Goal: Information Seeking & Learning: Learn about a topic

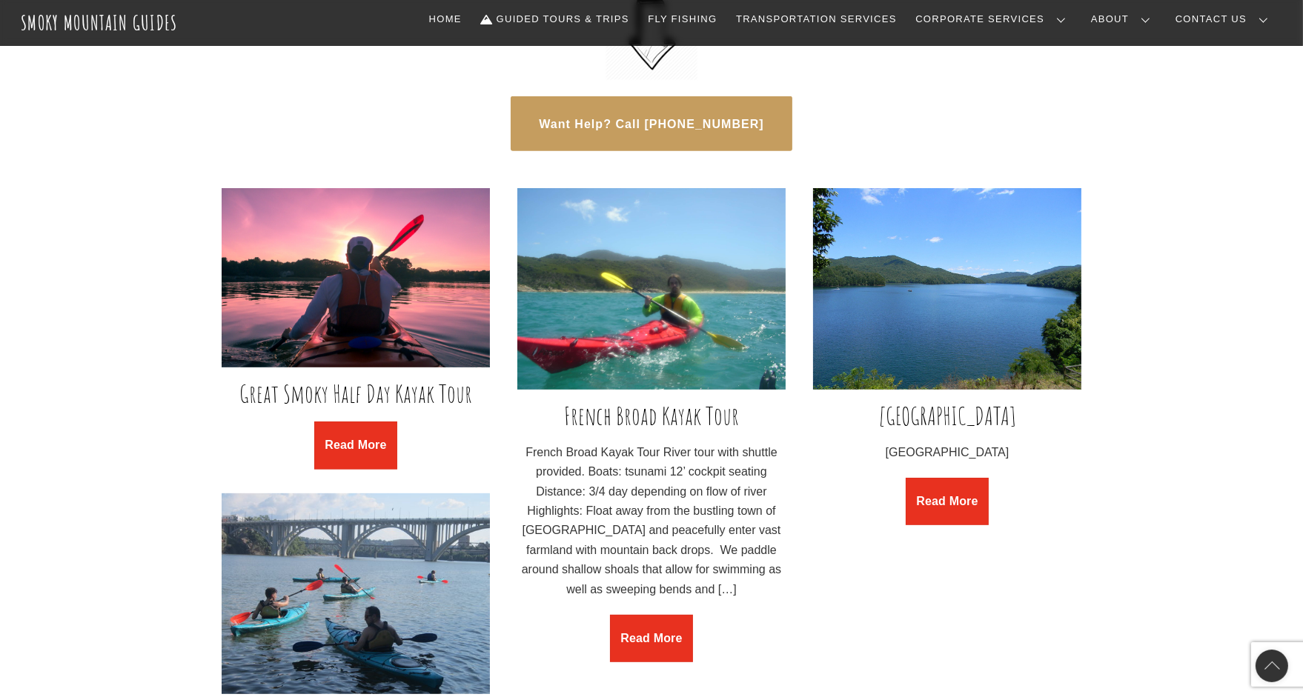
scroll to position [990, 0]
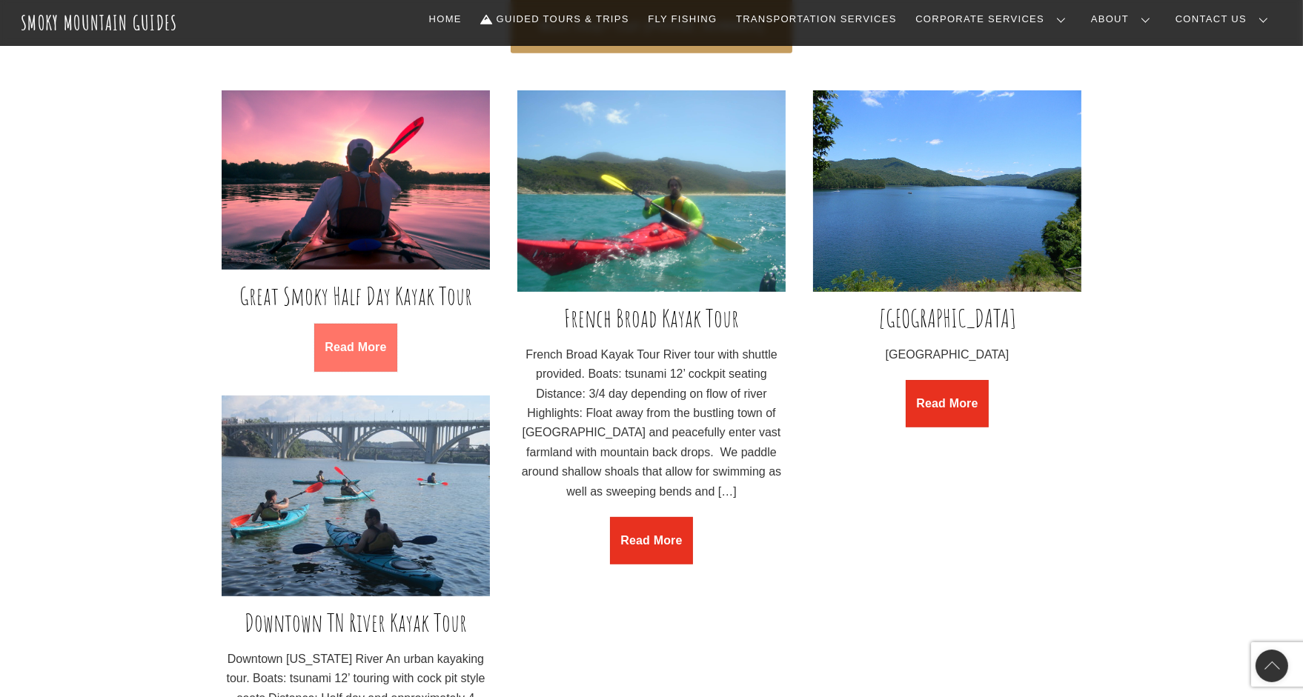
click at [370, 369] on link "Read More" at bounding box center [355, 347] width 83 height 47
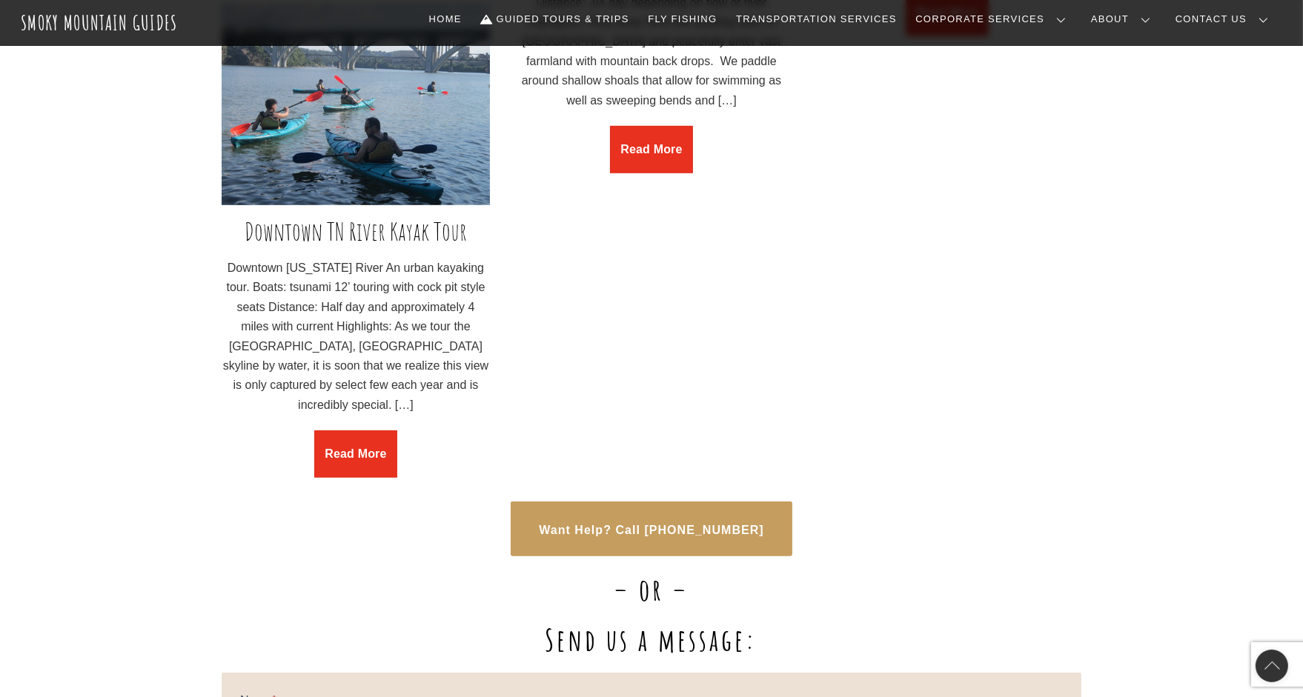
scroll to position [990, 0]
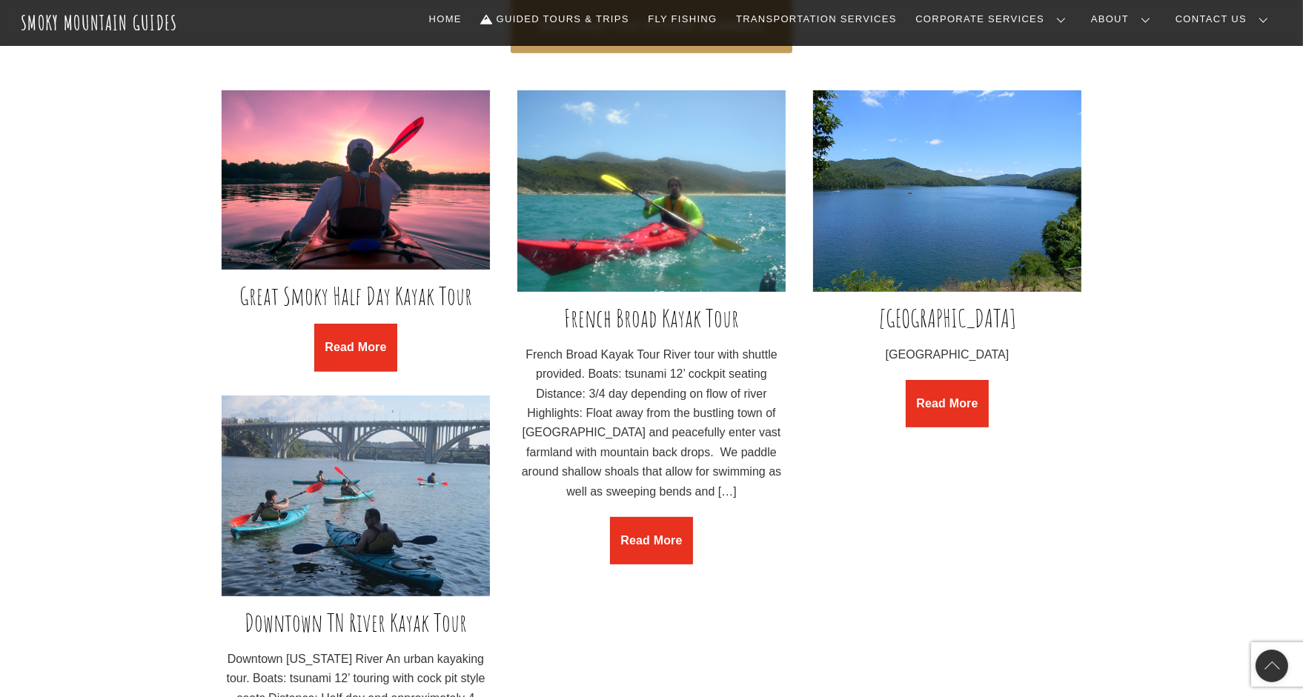
click at [395, 233] on img at bounding box center [356, 179] width 268 height 179
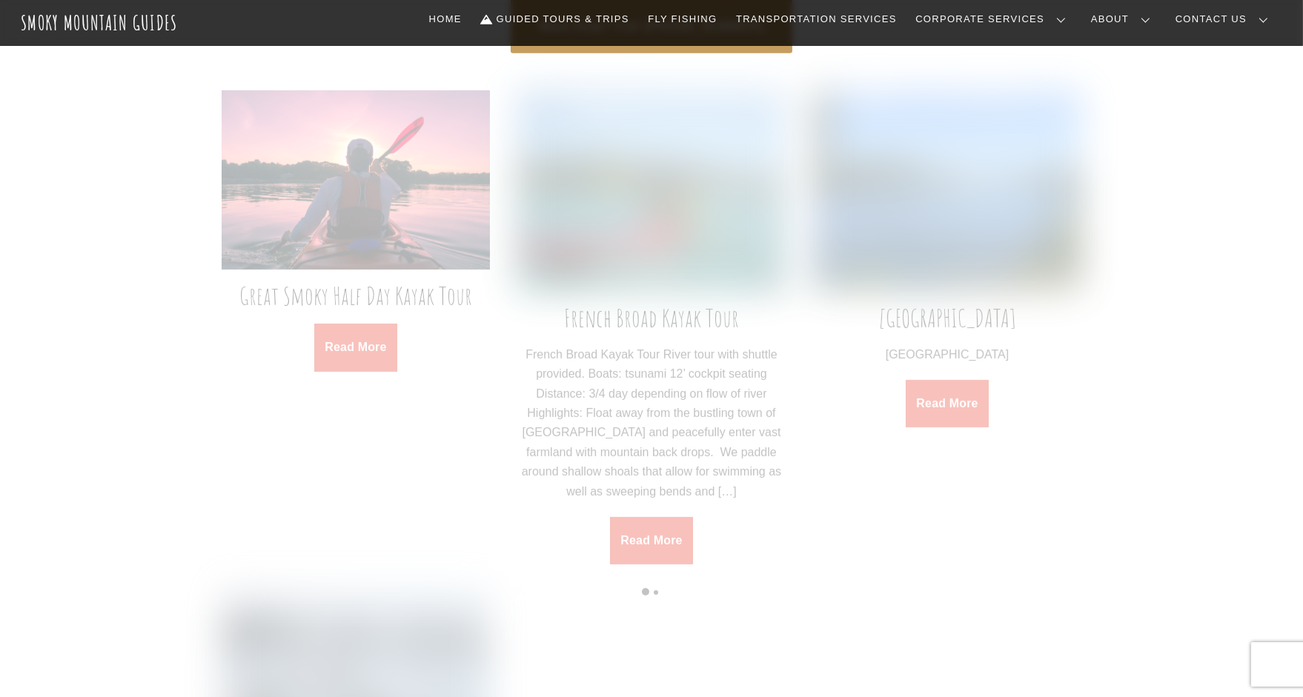
scroll to position [990, 0]
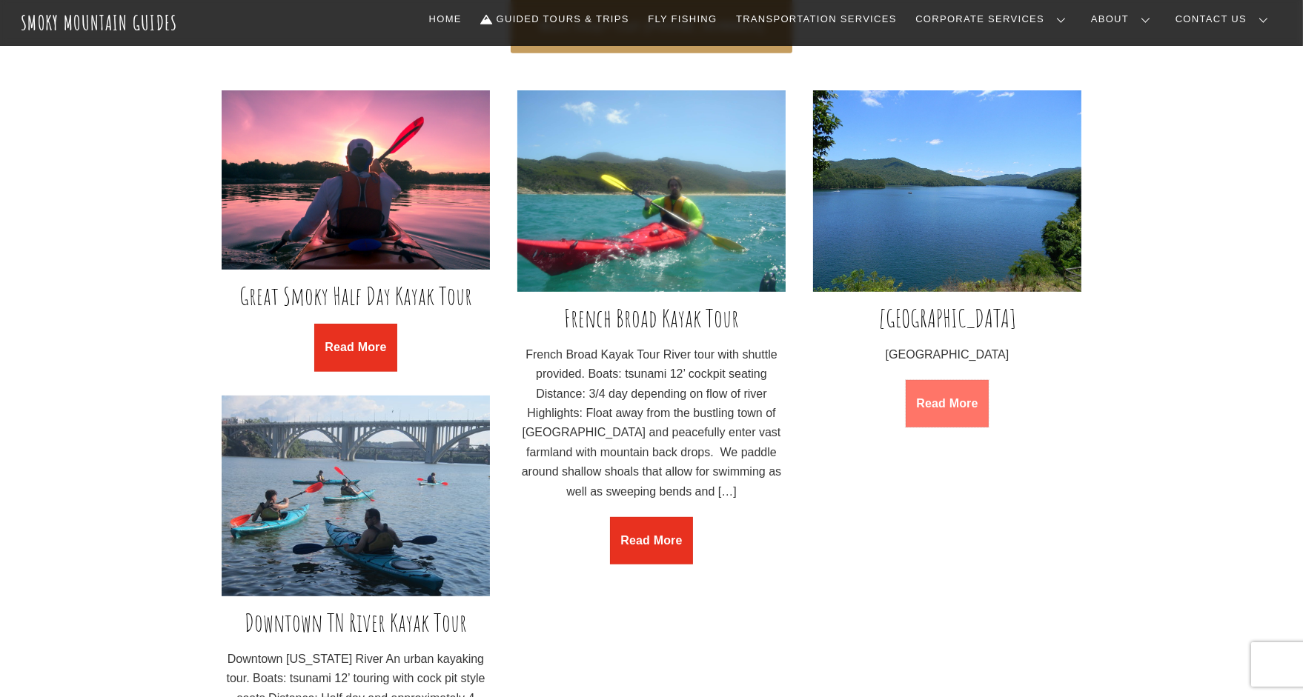
click at [915, 428] on link "Read More" at bounding box center [947, 403] width 83 height 47
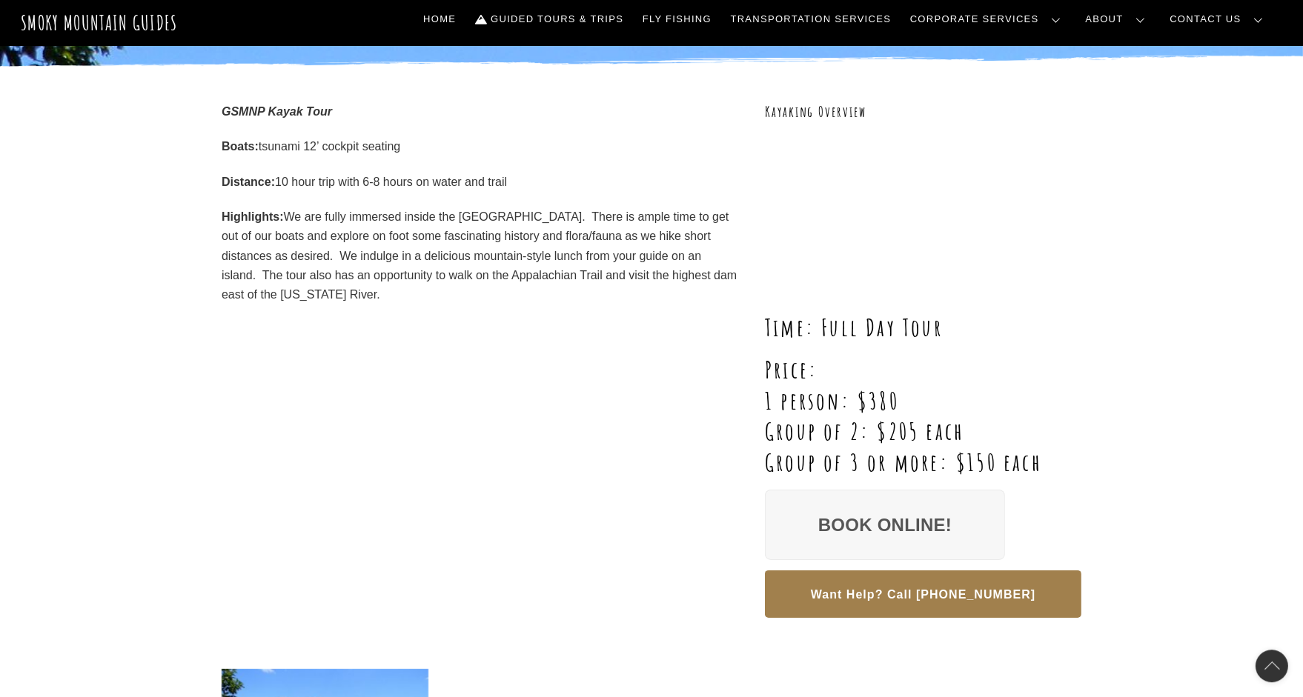
scroll to position [12, 0]
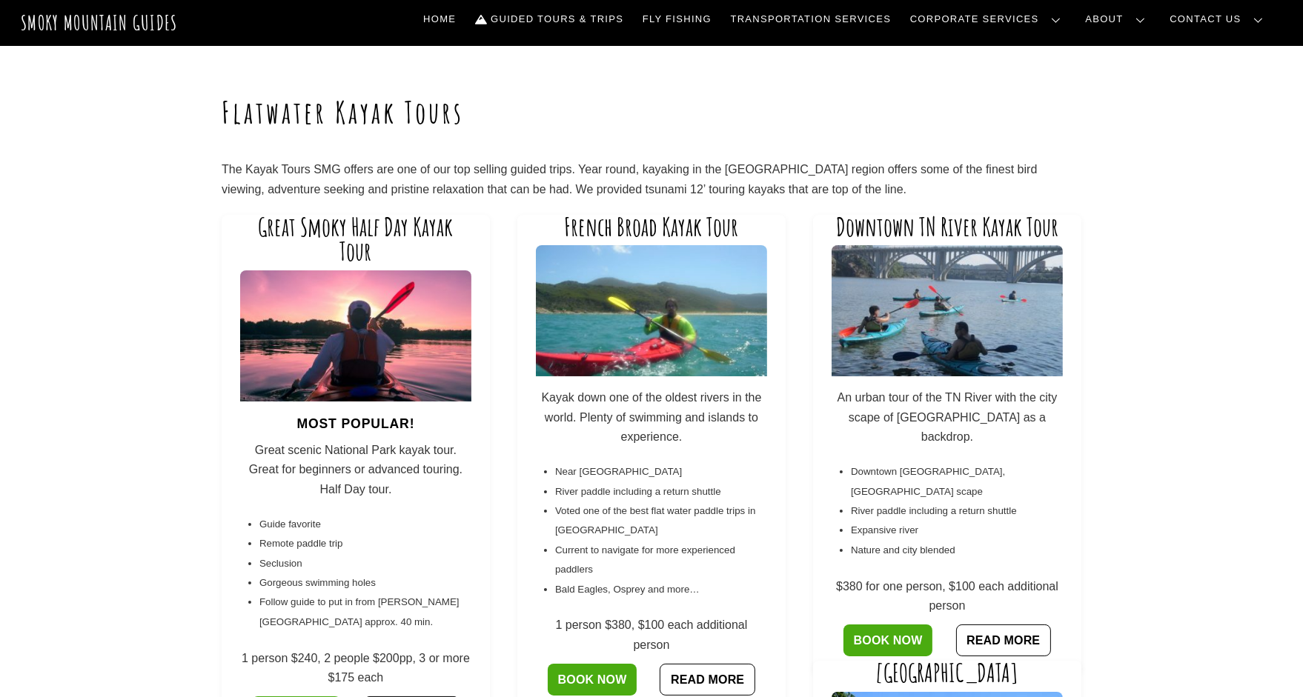
scroll to position [98, 0]
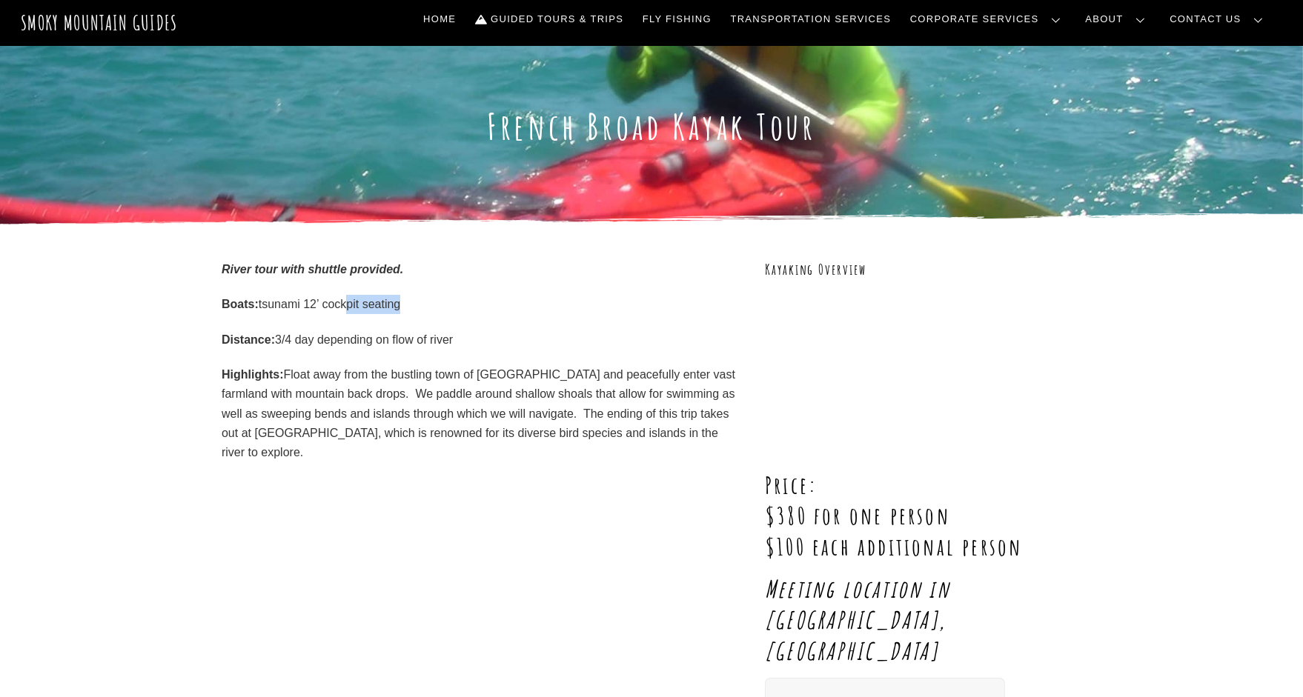
drag, startPoint x: 439, startPoint y: 308, endPoint x: 355, endPoint y: 307, distance: 84.5
click at [355, 307] on p "Boats: tsunami 12’ cockpit seating" at bounding box center [480, 304] width 516 height 19
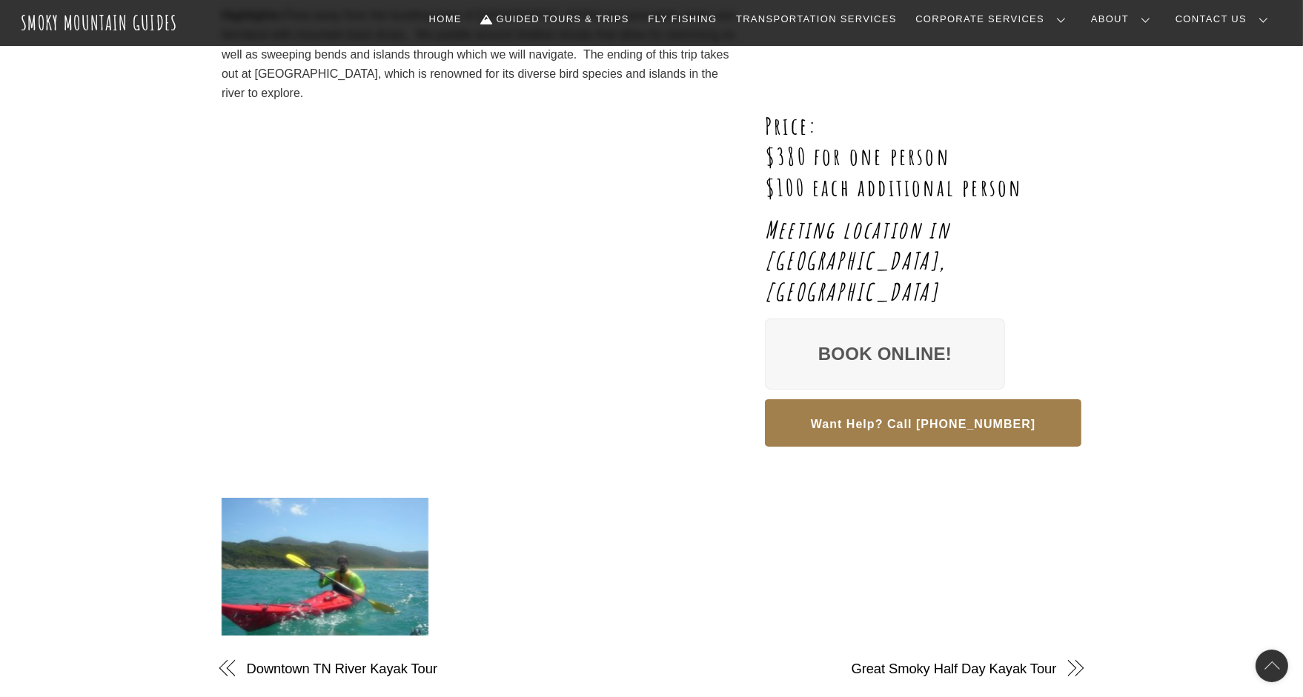
scroll to position [489, 0]
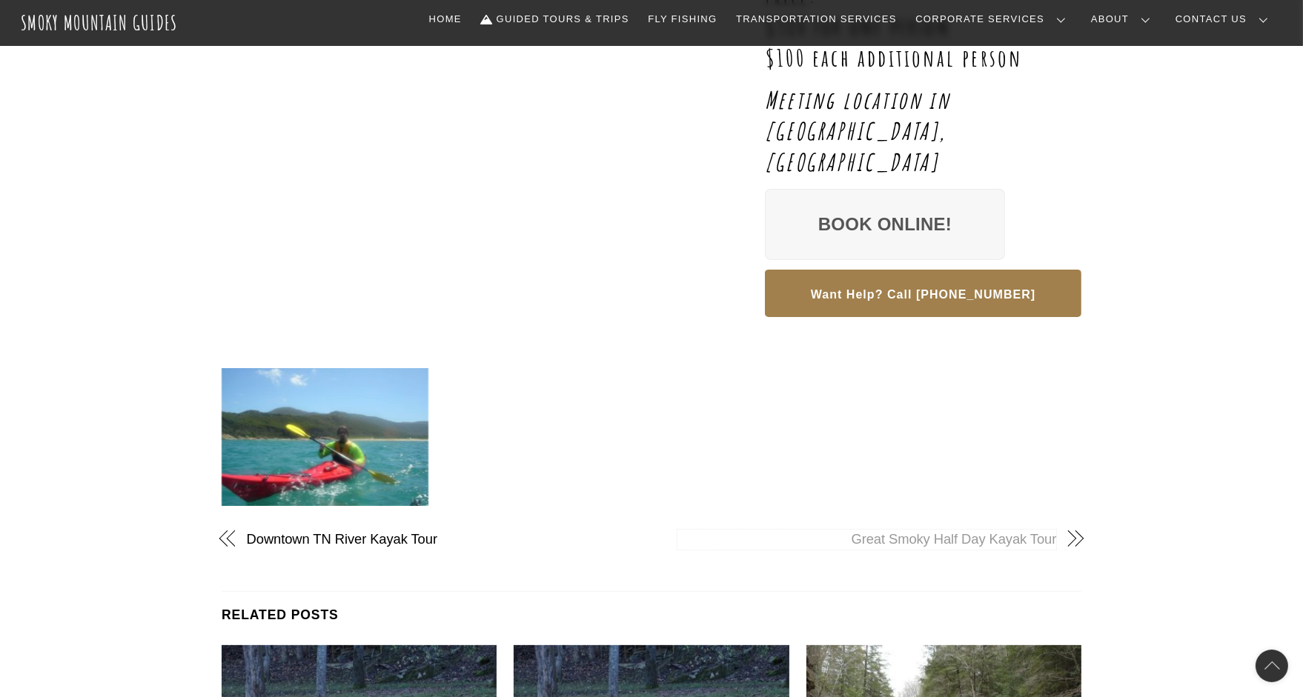
click at [957, 530] on link "Great Smoky Half Day Kayak Tour" at bounding box center [866, 539] width 379 height 19
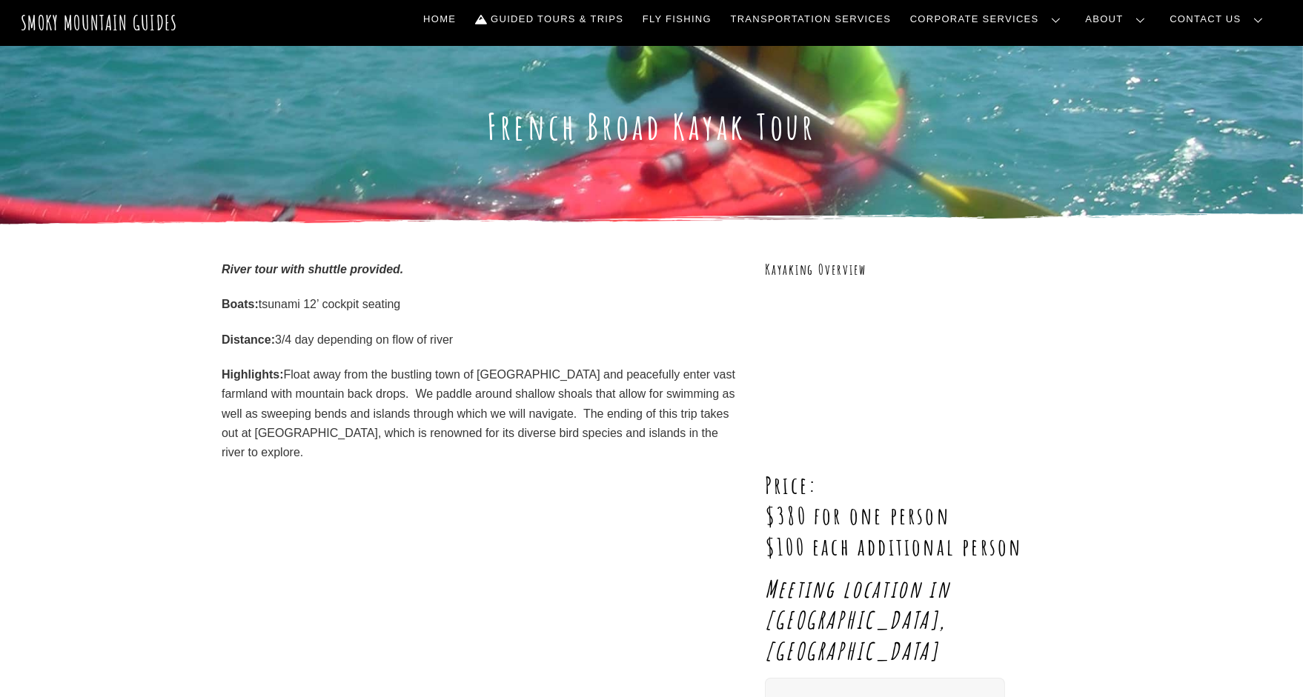
drag, startPoint x: 408, startPoint y: 310, endPoint x: 261, endPoint y: 304, distance: 147.6
click at [261, 304] on p "Boats: tsunami 12’ cockpit seating" at bounding box center [480, 304] width 516 height 19
copy p "tsunami 12’ cockpit seating"
